Goal: Transaction & Acquisition: Purchase product/service

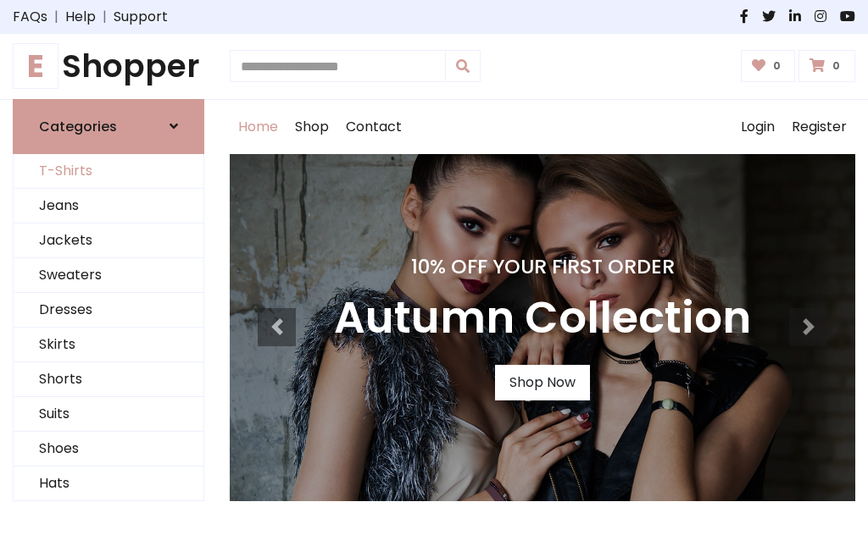
click at [108, 171] on link "T-Shirts" at bounding box center [109, 171] width 190 height 35
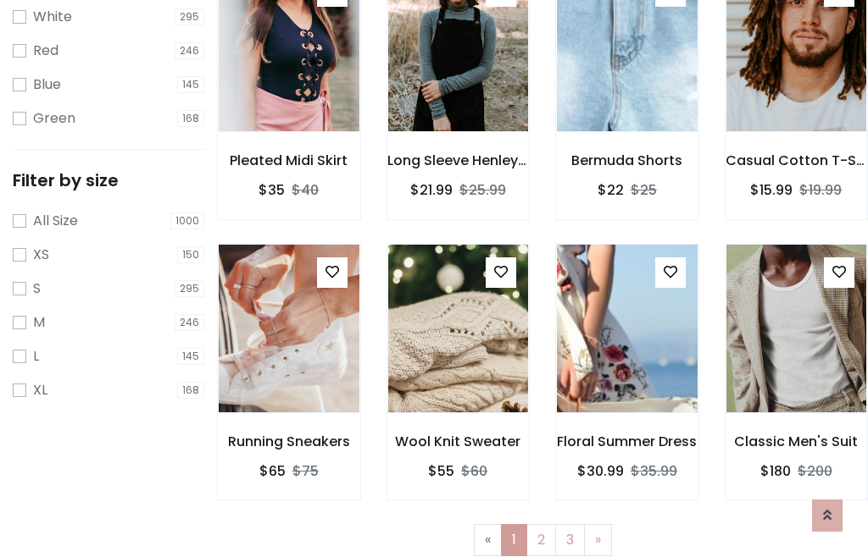
scroll to position [30, 0]
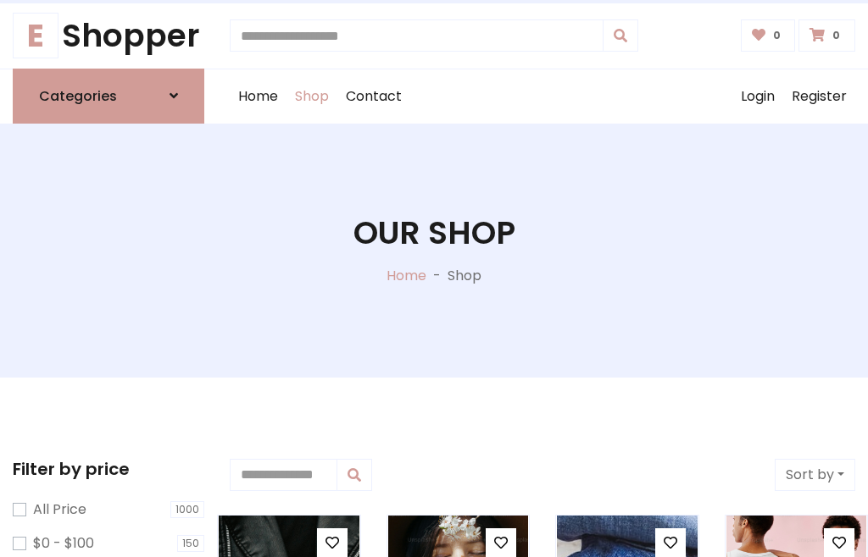
click at [434, 250] on h1 "Our Shop" at bounding box center [434, 233] width 162 height 38
click at [542, 96] on div "Home Shop Contact Log out Login Register" at bounding box center [542, 96] width 625 height 54
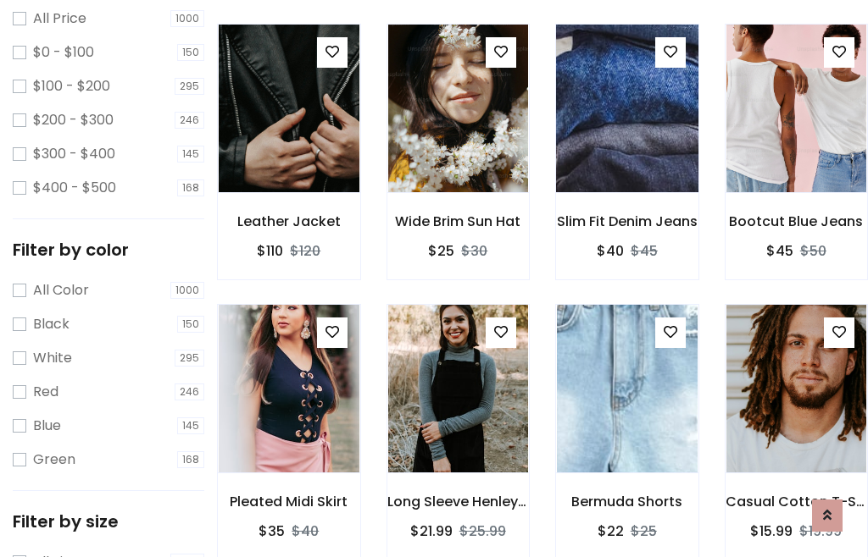
click at [626, 139] on img at bounding box center [626, 108] width 169 height 407
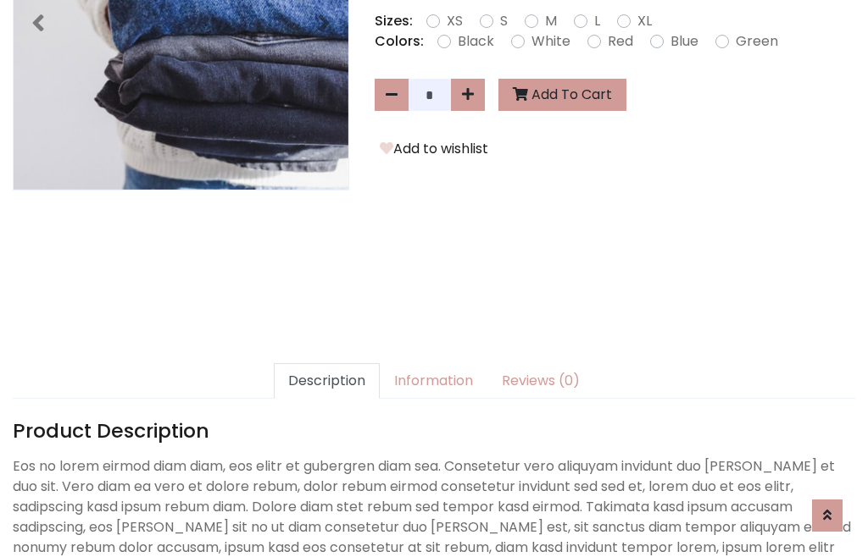
scroll to position [414, 0]
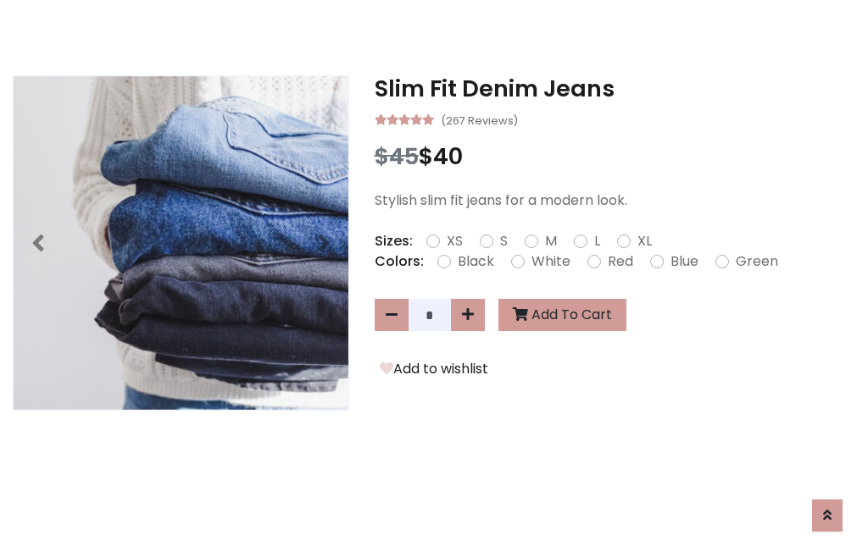
click at [614, 88] on h3 "Slim Fit Denim Jeans" at bounding box center [614, 88] width 480 height 27
